Goal: Information Seeking & Learning: Learn about a topic

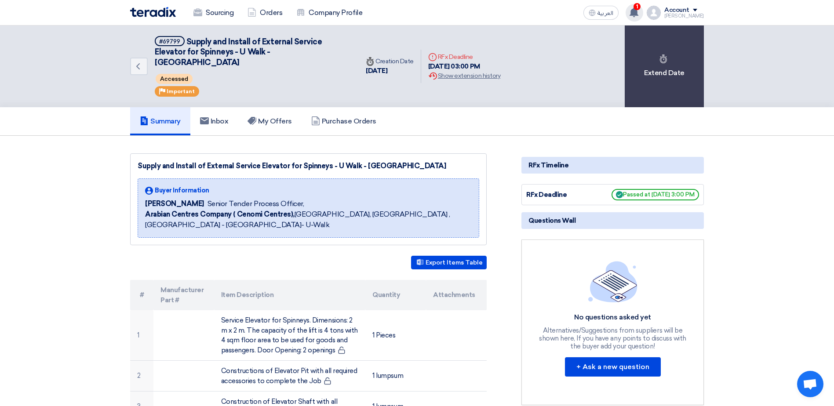
click at [638, 11] on icon at bounding box center [634, 12] width 10 height 10
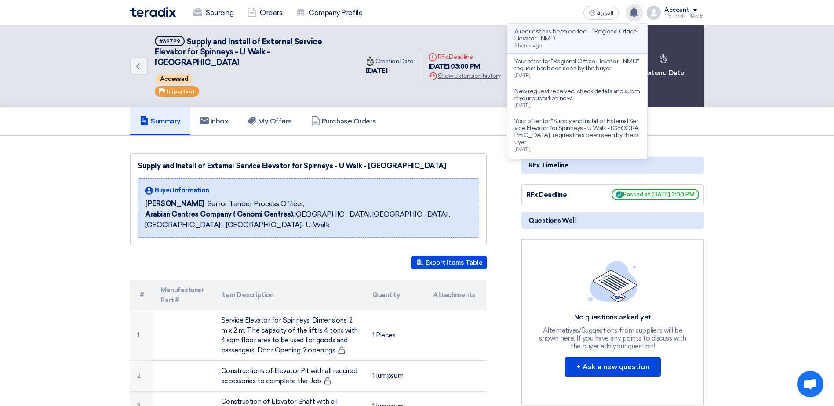
click at [588, 38] on p "A request has been edited! - "Regional Office Elevator - NMD"." at bounding box center [577, 35] width 126 height 14
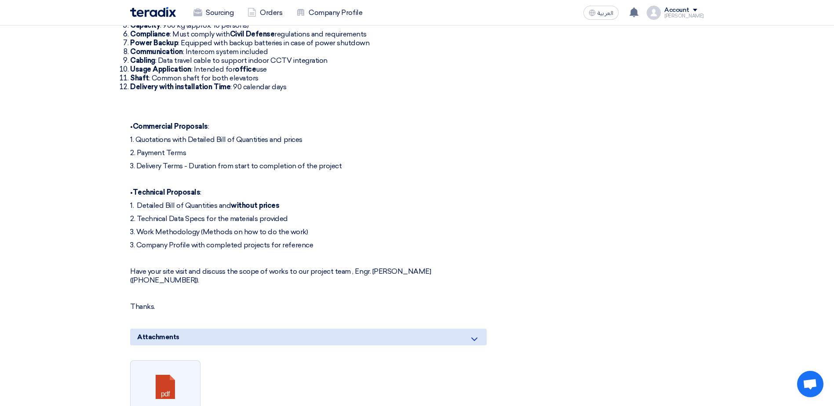
scroll to position [410, 0]
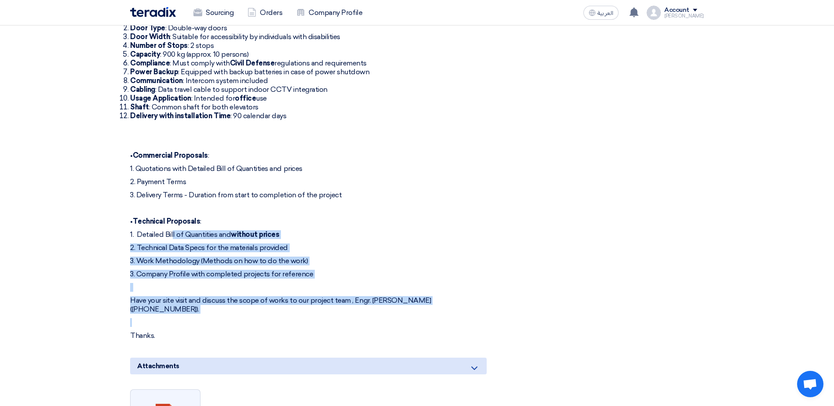
drag, startPoint x: 160, startPoint y: 223, endPoint x: 430, endPoint y: 304, distance: 281.2
click at [430, 304] on div "Dear All, When submitting your proposal, please consider below: Number of Eleva…" at bounding box center [308, 151] width 356 height 378
drag, startPoint x: 290, startPoint y: 273, endPoint x: 178, endPoint y: 190, distance: 139.5
click at [166, 177] on div "Dear All, When submitting your proposal, please consider below: Number of Eleva…" at bounding box center [308, 151] width 356 height 378
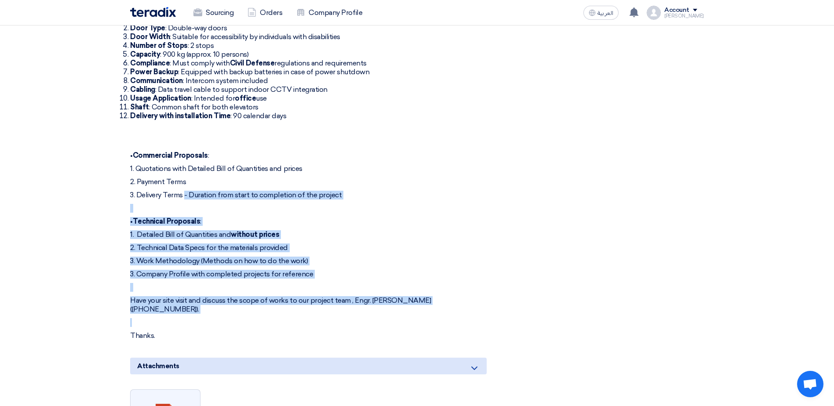
click at [367, 297] on p "Have your site visit and discuss the scope of works to our project team , Engr.…" at bounding box center [308, 305] width 356 height 18
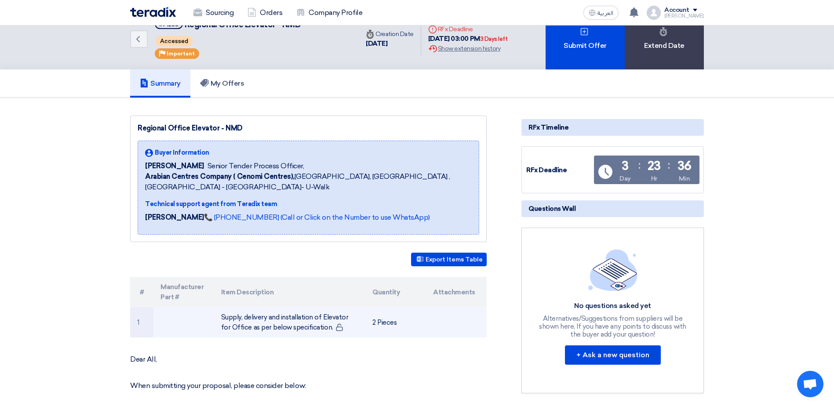
scroll to position [0, 0]
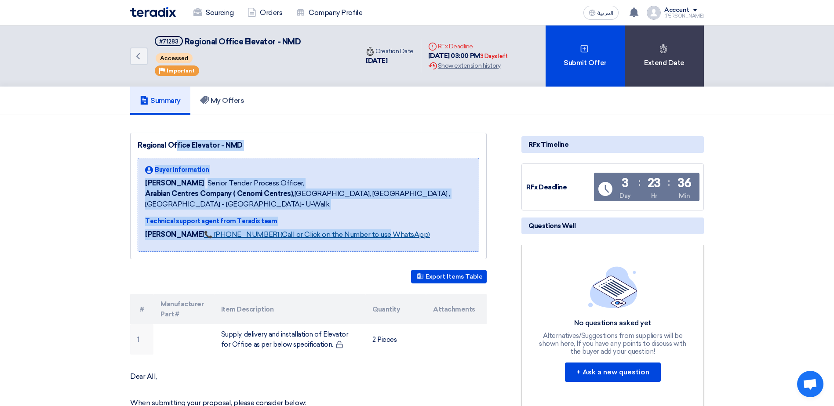
drag, startPoint x: 145, startPoint y: 145, endPoint x: 354, endPoint y: 225, distance: 223.9
click at [354, 225] on div "Regional Office Elevator - NMD Buyer Information [PERSON_NAME] Senior Tender Pr…" at bounding box center [308, 196] width 356 height 127
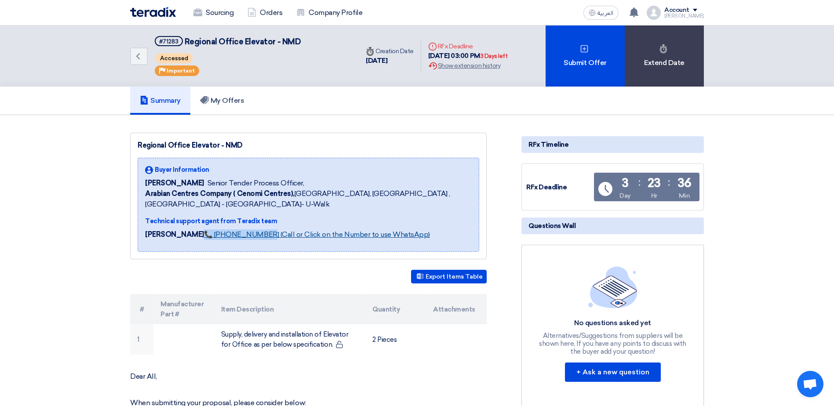
drag, startPoint x: 191, startPoint y: 234, endPoint x: 250, endPoint y: 232, distance: 58.9
click at [250, 232] on p "[PERSON_NAME] 📞 [PHONE_NUMBER] (Call or Click on the Number to use WhatsApp)" at bounding box center [287, 234] width 285 height 11
copy link "📞 [PHONE_NUMBER]"
drag, startPoint x: 418, startPoint y: 234, endPoint x: 409, endPoint y: 234, distance: 9.2
click at [413, 234] on div "[PERSON_NAME] 📞 [PHONE_NUMBER] (Call or Click on the Number to use WhatsApp)" at bounding box center [308, 236] width 326 height 15
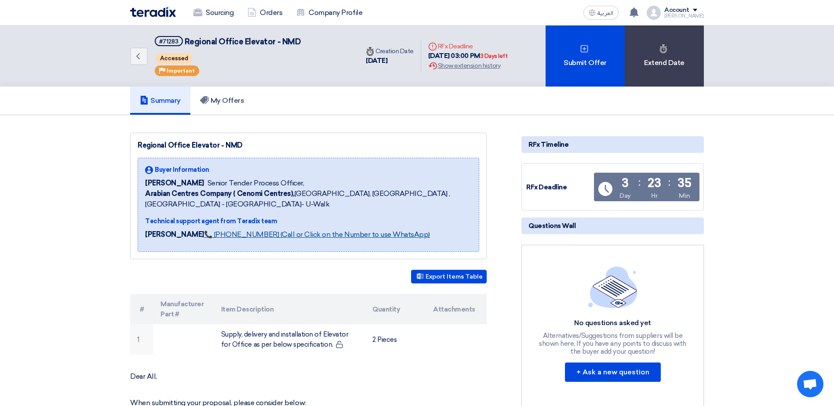
click at [312, 236] on link "📞 [PHONE_NUMBER] (Call or Click on the Number to use WhatsApp)" at bounding box center [317, 234] width 226 height 8
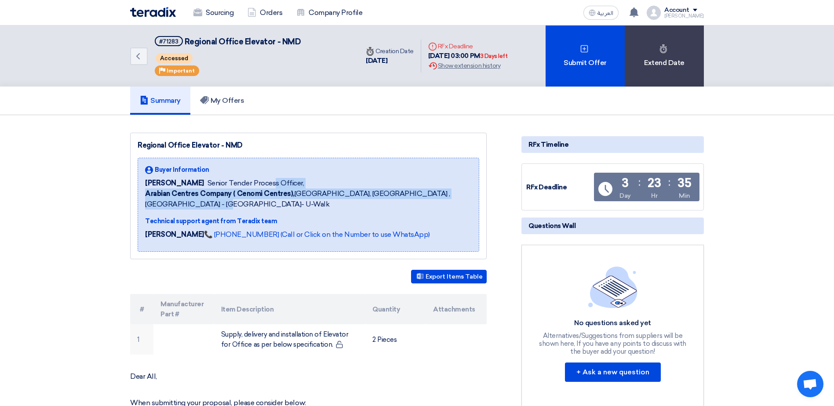
drag, startPoint x: 211, startPoint y: 182, endPoint x: 291, endPoint y: 204, distance: 82.9
click at [291, 204] on div "Buyer Information [PERSON_NAME] Senior Tender Process Officer, Arabian Centres …" at bounding box center [308, 187] width 326 height 44
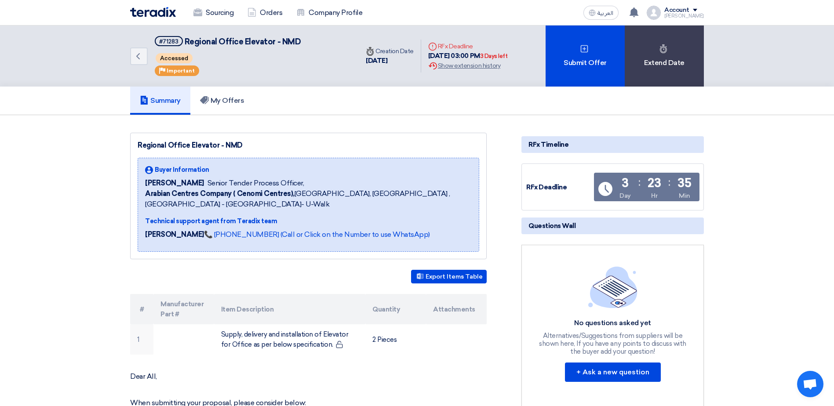
click at [131, 188] on div "Regional Office Elevator - NMD Buyer Information [PERSON_NAME] Senior Tender Pr…" at bounding box center [308, 196] width 356 height 127
click at [235, 100] on h5 "My Offers" at bounding box center [222, 100] width 44 height 9
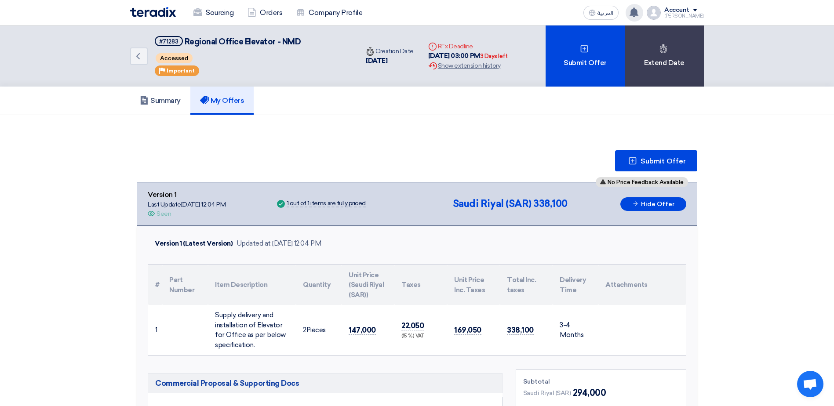
click at [638, 12] on use at bounding box center [633, 12] width 9 height 10
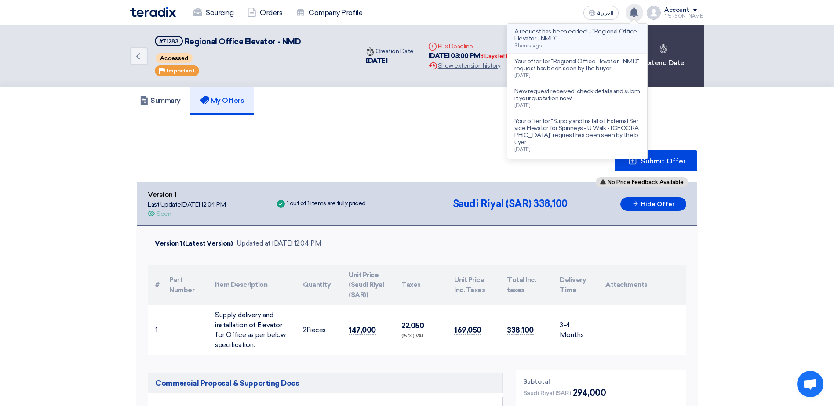
click at [564, 36] on p "A request has been edited! - "Regional Office Elevator - NMD"." at bounding box center [577, 35] width 126 height 14
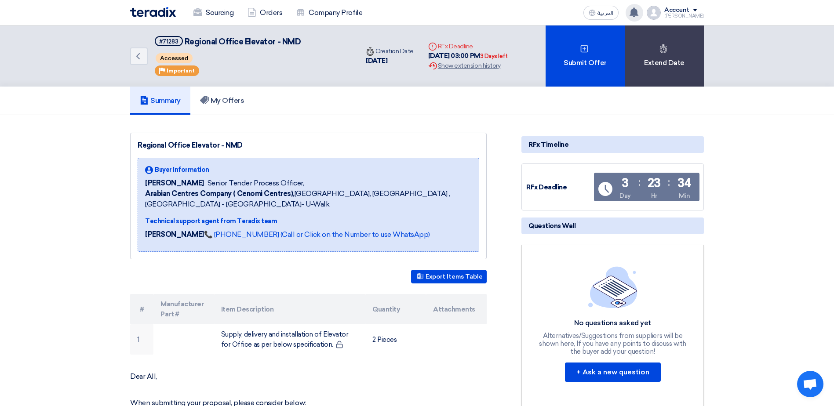
drag, startPoint x: 536, startPoint y: 52, endPoint x: 62, endPoint y: -9, distance: 478.8
click at [62, 4] on nav "Sourcing Orders Company Profile العربية ع A request has been edited! - "Regiona…" at bounding box center [417, 12] width 834 height 25
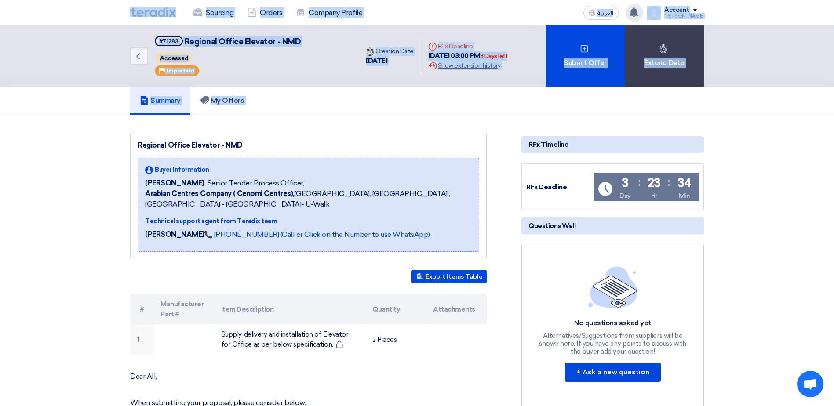
drag, startPoint x: 61, startPoint y: 5, endPoint x: 471, endPoint y: 111, distance: 423.0
click at [471, 111] on div "Summary My Offers" at bounding box center [416, 101] width 573 height 28
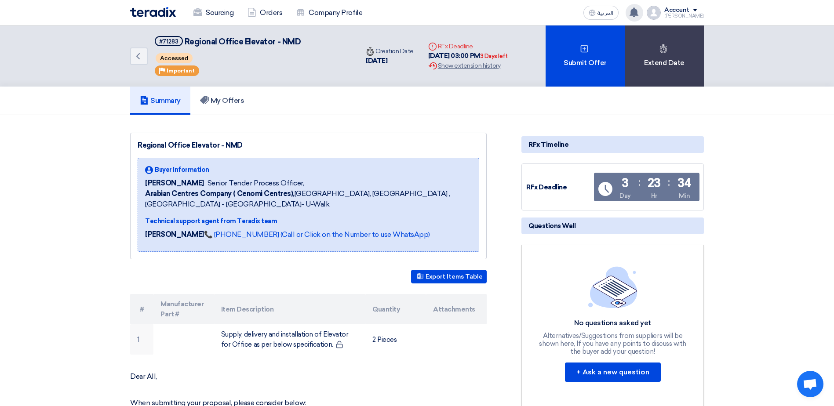
click at [638, 13] on use at bounding box center [633, 12] width 9 height 10
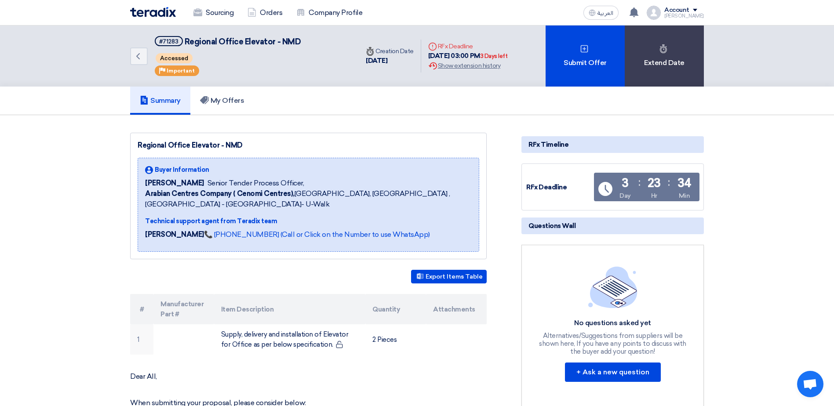
click at [152, 10] on img at bounding box center [153, 12] width 46 height 10
